Goal: Information Seeking & Learning: Find specific page/section

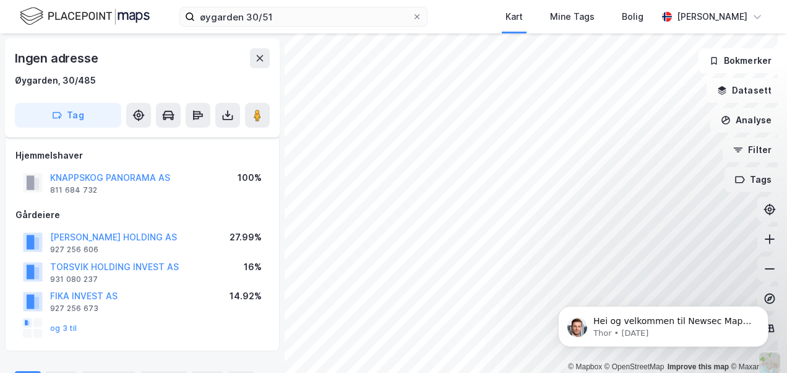
scroll to position [161, 0]
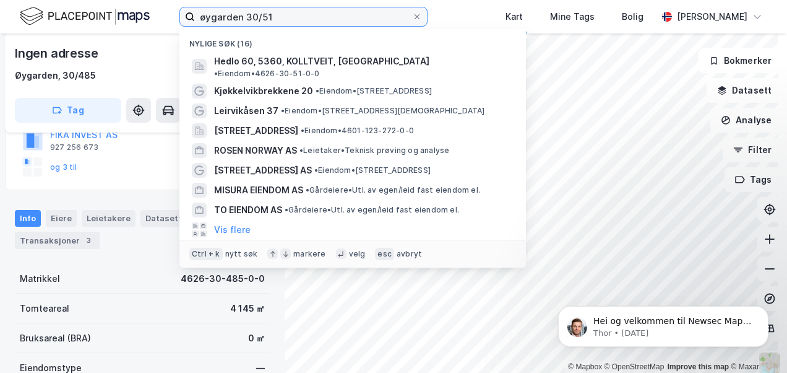
drag, startPoint x: 266, startPoint y: 14, endPoint x: 187, endPoint y: 13, distance: 78.6
click at [188, 12] on label "øygarden 30/51" at bounding box center [303, 17] width 248 height 20
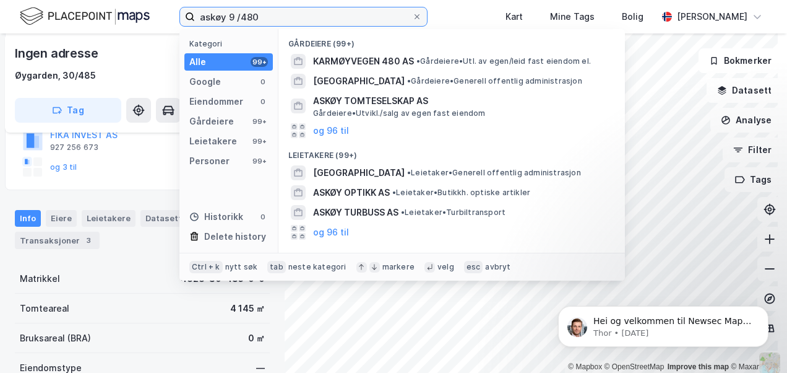
click at [228, 14] on input "askøy 9 /480" at bounding box center [303, 16] width 217 height 19
drag, startPoint x: 228, startPoint y: 14, endPoint x: 199, endPoint y: 22, distance: 30.0
click at [199, 22] on input "askøy 9 /480" at bounding box center [303, 16] width 217 height 19
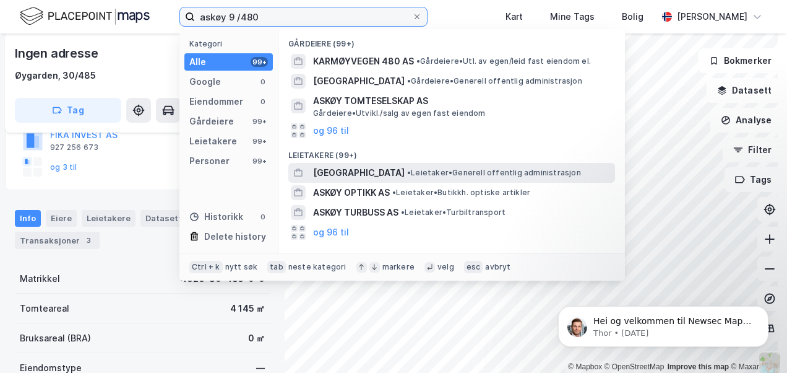
scroll to position [90, 0]
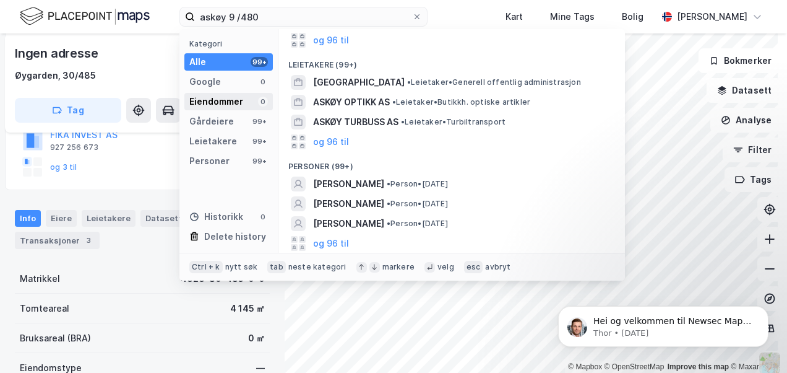
click at [223, 103] on div "Eiendommer" at bounding box center [216, 101] width 54 height 15
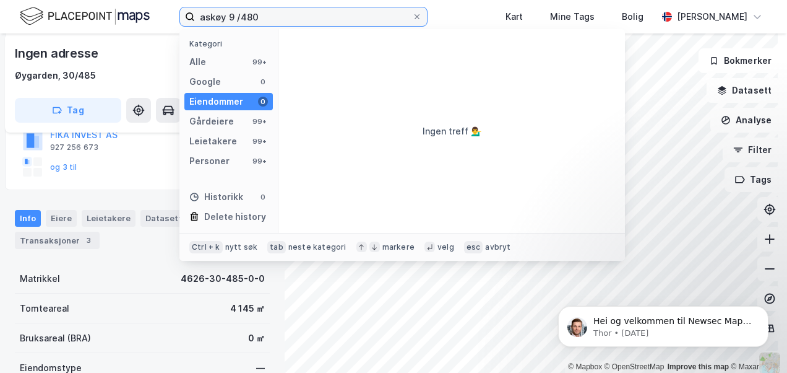
scroll to position [0, 0]
click at [266, 15] on input "askøy 9 /480" at bounding box center [303, 16] width 217 height 19
click at [267, 17] on input "askøy 9 /480" at bounding box center [303, 16] width 217 height 19
click at [228, 19] on input "askøy 9 /480" at bounding box center [303, 16] width 217 height 19
type input "4627-9 /480"
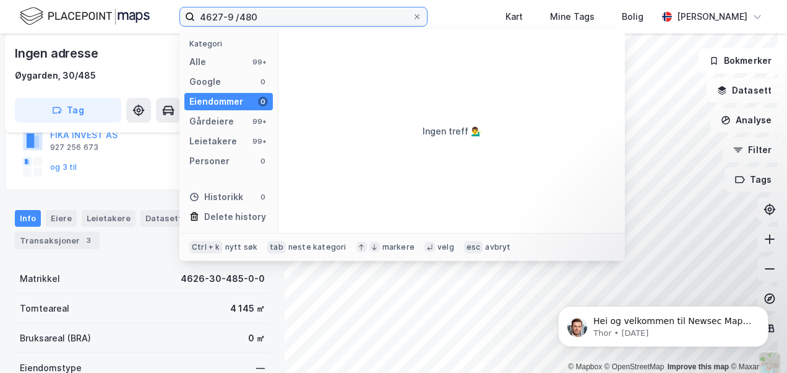
drag, startPoint x: 269, startPoint y: 15, endPoint x: 163, endPoint y: 21, distance: 106.0
click at [162, 19] on div "4627-9 /480 Kategori Alle 99+ Google 0 Eiendommer 0 Gårdeiere 99+ Leietakere 99…" at bounding box center [393, 16] width 787 height 33
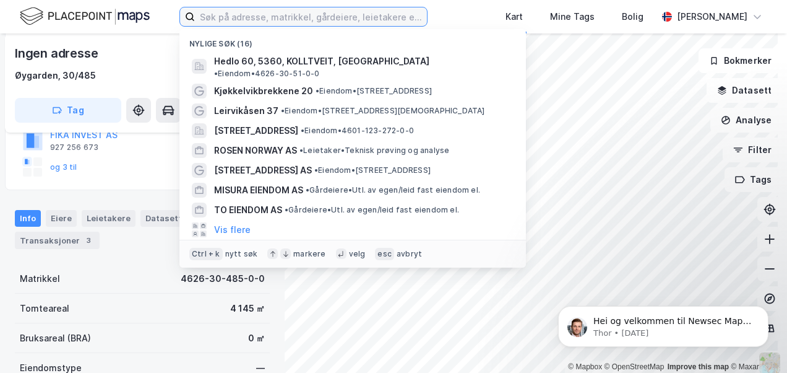
click at [235, 16] on input at bounding box center [311, 16] width 232 height 19
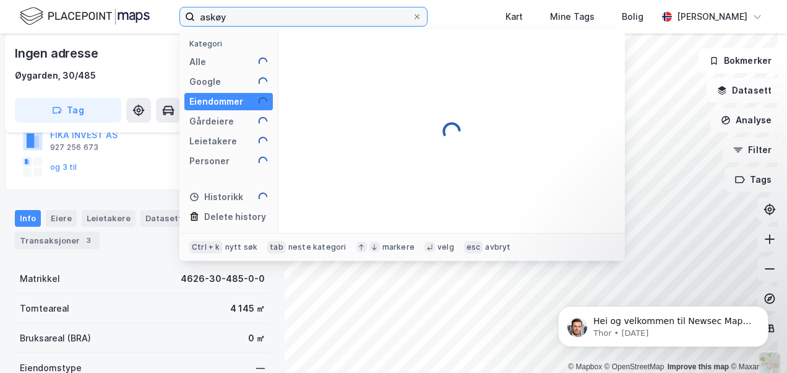
type input "askøy"
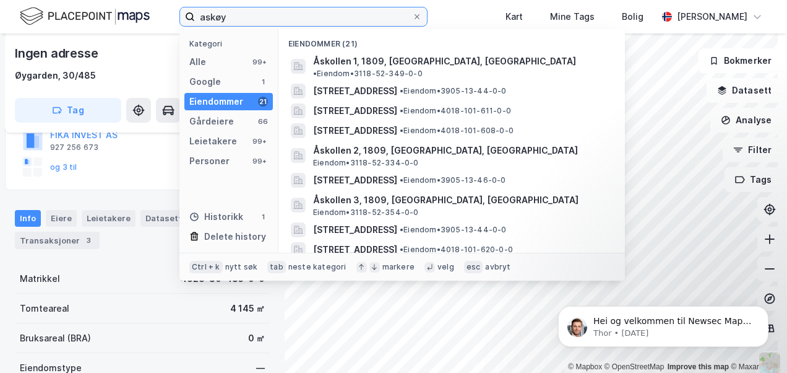
click at [283, 20] on input "askøy" at bounding box center [303, 16] width 217 height 19
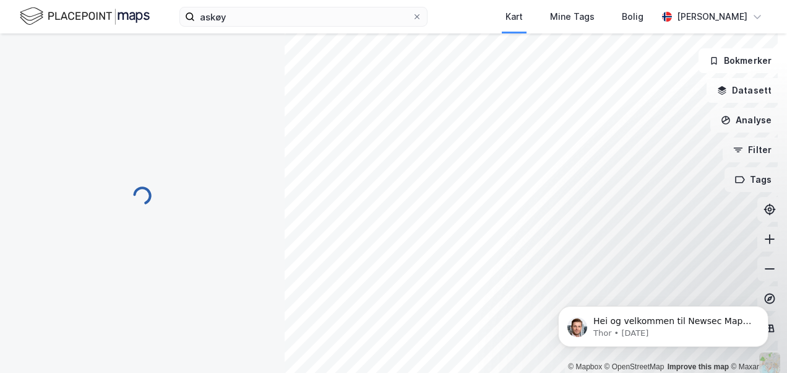
scroll to position [161, 0]
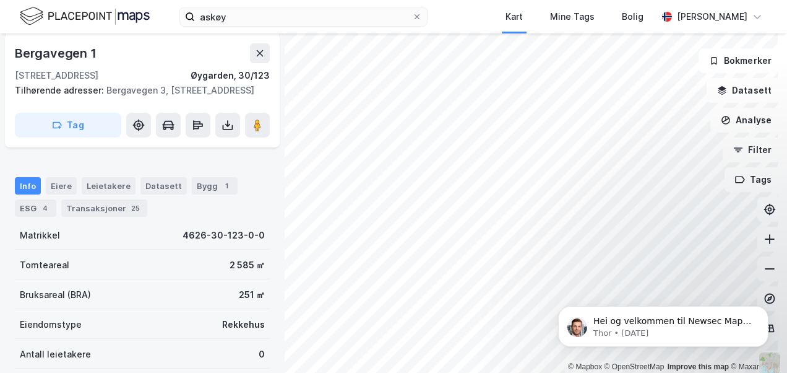
click at [214, 332] on div "© Mapbox © OpenStreetMap Improve this map © Maxar [STREET_ADDRESS], [GEOGRAPHIC…" at bounding box center [393, 202] width 787 height 339
click at [350, 372] on html "askøy Kart Mine Tags Bolig [PERSON_NAME] © Mapbox © OpenStreetMap Improve this …" at bounding box center [393, 186] width 787 height 373
click at [386, 372] on html "askøy Kart Mine Tags Bolig [PERSON_NAME] © Mapbox © OpenStreetMap Improve this …" at bounding box center [393, 186] width 787 height 373
click at [387, 372] on html "askøy Kart Mine Tags Bolig [PERSON_NAME] © Mapbox © OpenStreetMap Improve this …" at bounding box center [393, 186] width 787 height 373
click at [209, 190] on div "© Mapbox © OpenStreetMap Improve this map © Maxar [STREET_ADDRESS], [GEOGRAPHIC…" at bounding box center [393, 202] width 787 height 339
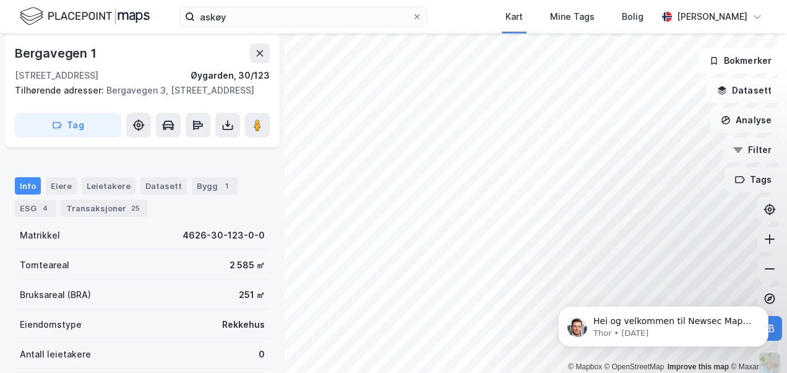
click at [286, 372] on html "askøy Kart Mine Tags Bolig [PERSON_NAME] © Mapbox © OpenStreetMap Improve this …" at bounding box center [393, 186] width 787 height 373
click at [440, 372] on html "askøy Kart Mine Tags Bolig [PERSON_NAME] © Mapbox © OpenStreetMap Improve this …" at bounding box center [393, 186] width 787 height 373
click at [786, 274] on html "askøy Kart Mine Tags Bolig [PERSON_NAME] © Mapbox © OpenStreetMap Improve this …" at bounding box center [393, 186] width 787 height 373
click at [416, 1] on div "askøy Kart Mine Tags Bolig [PERSON_NAME] © Mapbox © OpenStreetMap Improve this …" at bounding box center [393, 186] width 787 height 373
click at [421, 0] on html "askøy Kart Mine Tags Bolig [PERSON_NAME] © Mapbox © OpenStreetMap Improve this …" at bounding box center [393, 186] width 787 height 373
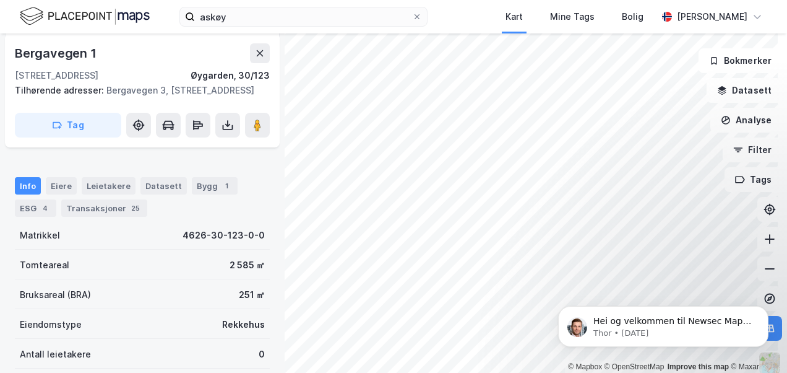
click at [703, 32] on div "askøy Kart Mine Tags Bolig [PERSON_NAME] © Mapbox © OpenStreetMap Improve this …" at bounding box center [393, 186] width 787 height 373
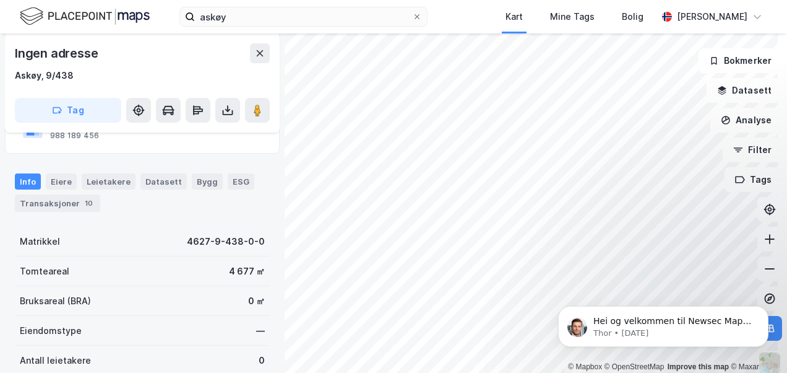
scroll to position [52, 0]
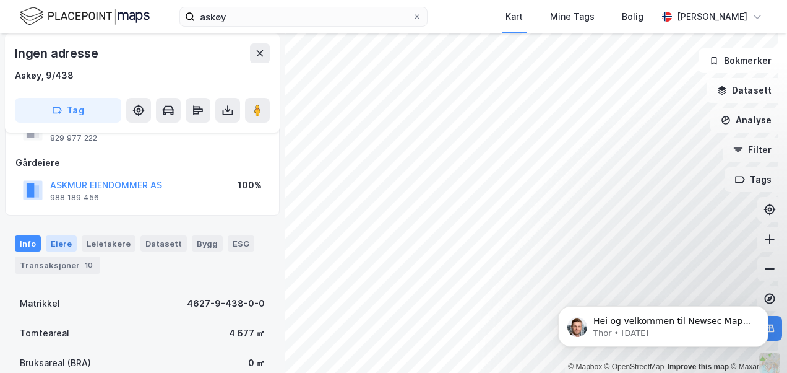
click at [54, 241] on div "Eiere" at bounding box center [61, 243] width 31 height 16
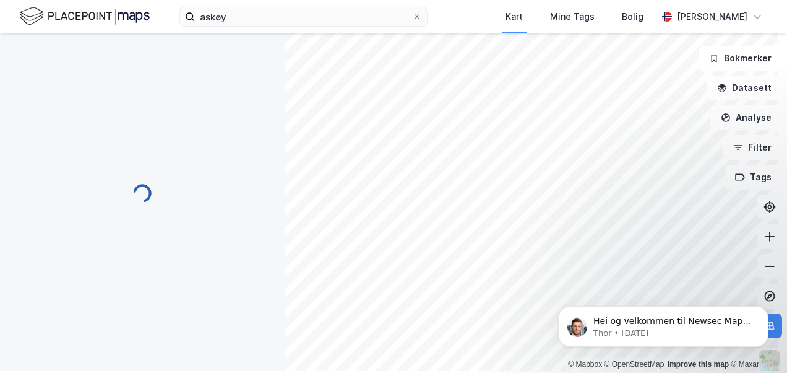
scroll to position [108, 0]
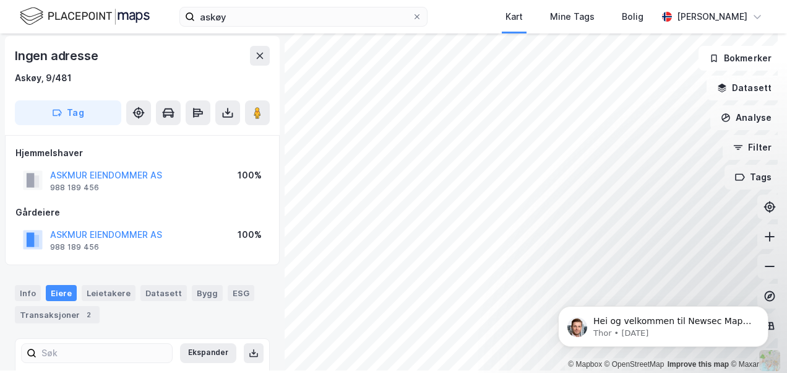
scroll to position [108, 0]
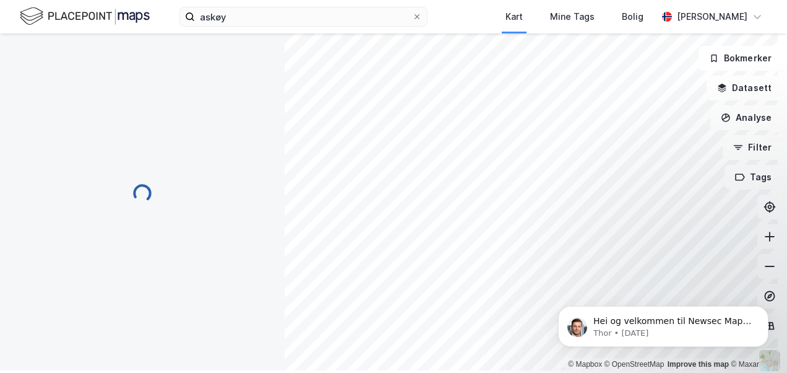
scroll to position [23, 0]
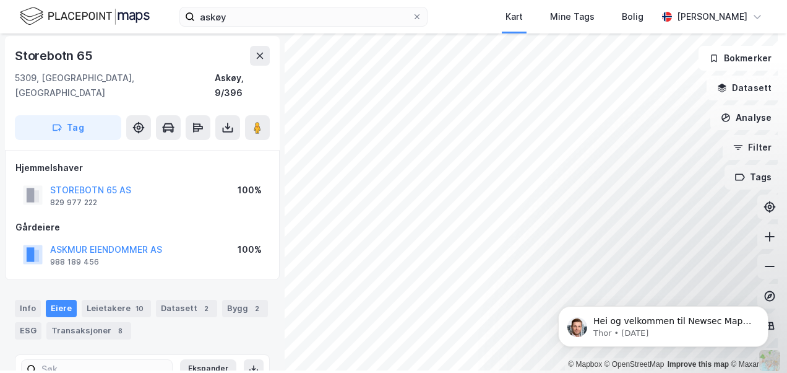
scroll to position [23, 0]
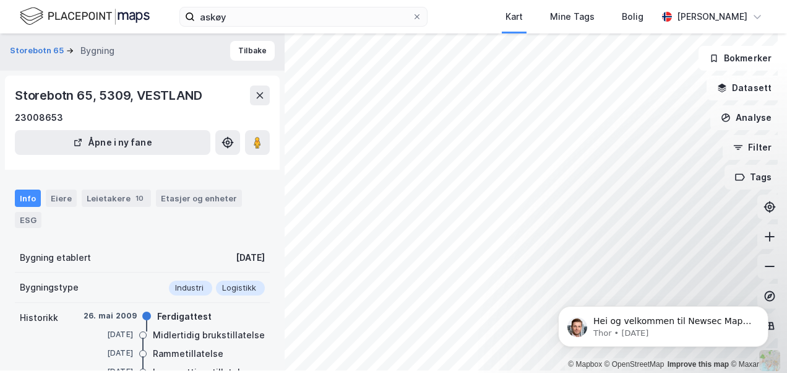
scroll to position [23, 0]
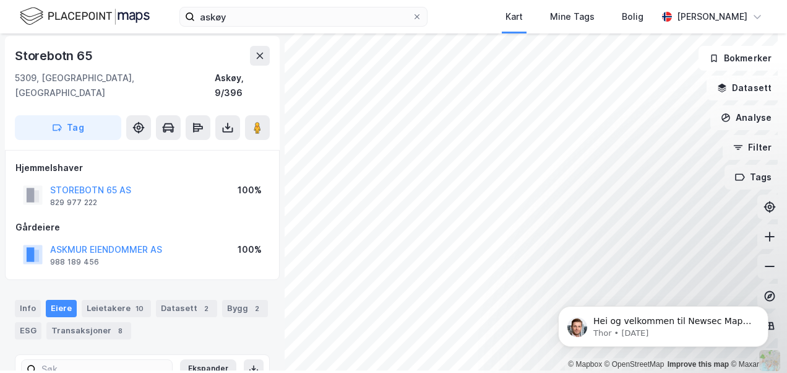
scroll to position [23, 0]
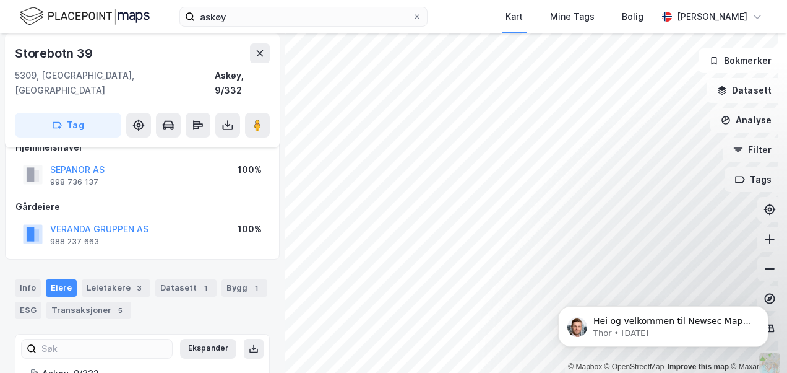
scroll to position [2, 0]
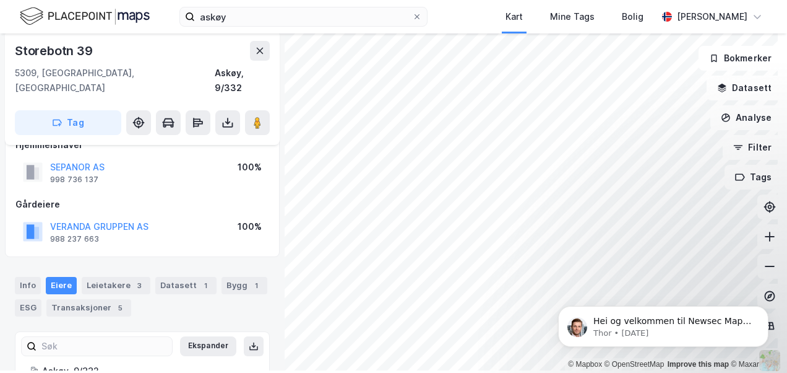
click at [358, 0] on html "askøy Kart Mine Tags Bolig [PERSON_NAME] © Mapbox © OpenStreetMap Improve this …" at bounding box center [393, 186] width 787 height 373
click at [403, 0] on html "askøy Kart Mine Tags Bolig [PERSON_NAME] © Mapbox © OpenStreetMap Improve this …" at bounding box center [393, 186] width 787 height 373
click at [304, 0] on html "askøy Kart Mine Tags Bolig [PERSON_NAME] © Mapbox © OpenStreetMap Improve this …" at bounding box center [393, 186] width 787 height 373
click at [658, 372] on html "askøy Kart Mine Tags Bolig [PERSON_NAME] © Mapbox © OpenStreetMap Improve this …" at bounding box center [393, 186] width 787 height 373
click at [325, 11] on div "askøy Kart Mine Tags Bolig [PERSON_NAME] © Mapbox © OpenStreetMap Improve this …" at bounding box center [393, 186] width 787 height 373
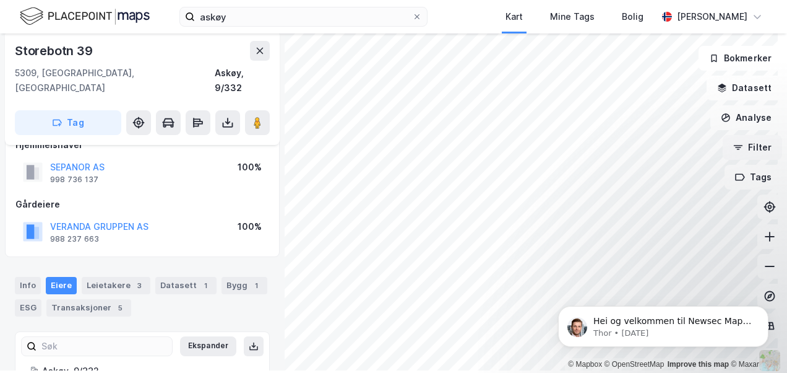
click at [719, 145] on div "© Mapbox © OpenStreetMap Improve this map © Maxar Storebotn 39 [GEOGRAPHIC_DATA…" at bounding box center [393, 200] width 787 height 339
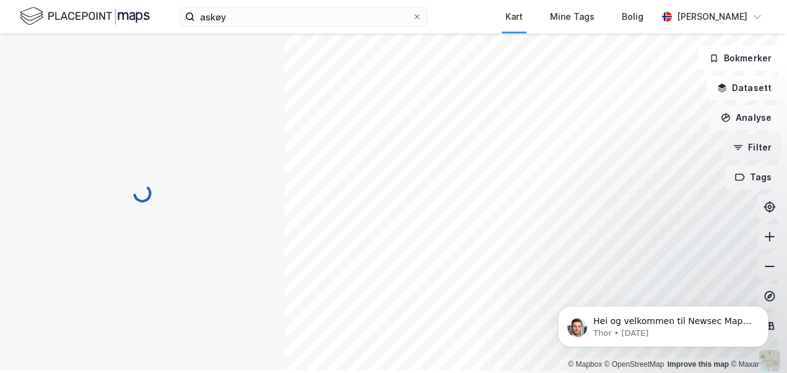
scroll to position [23, 0]
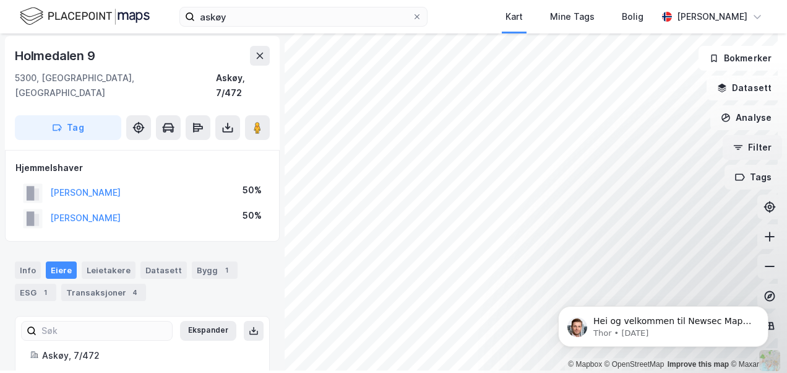
scroll to position [23, 0]
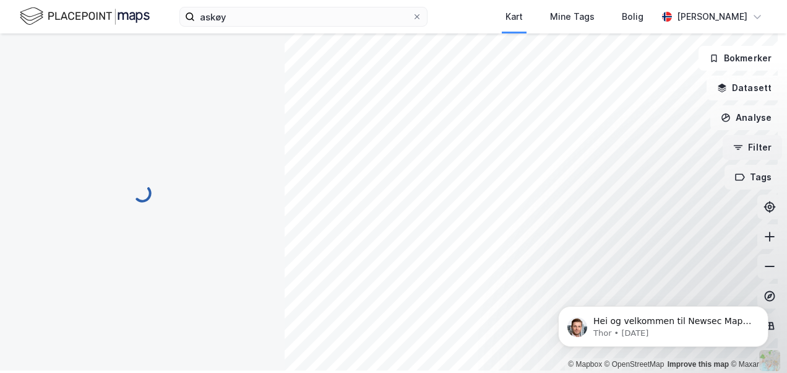
scroll to position [23, 0]
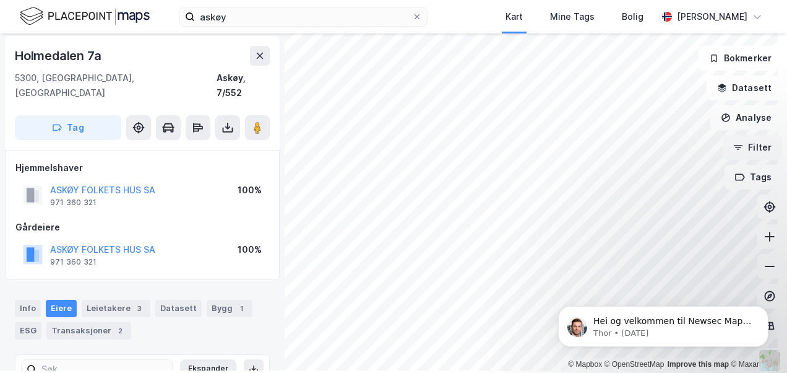
scroll to position [23, 0]
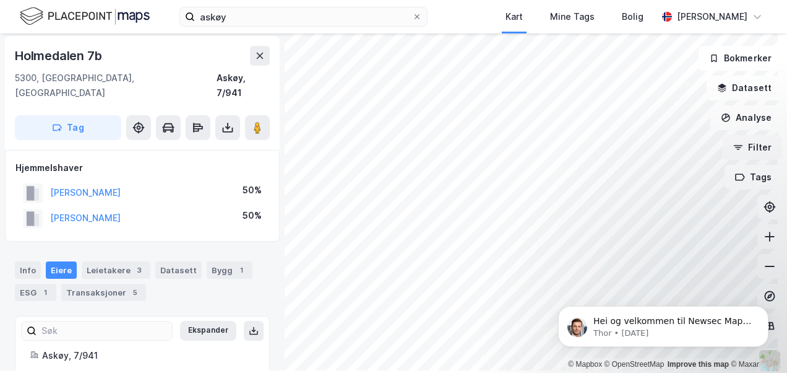
scroll to position [23, 0]
